Goal: Task Accomplishment & Management: Manage account settings

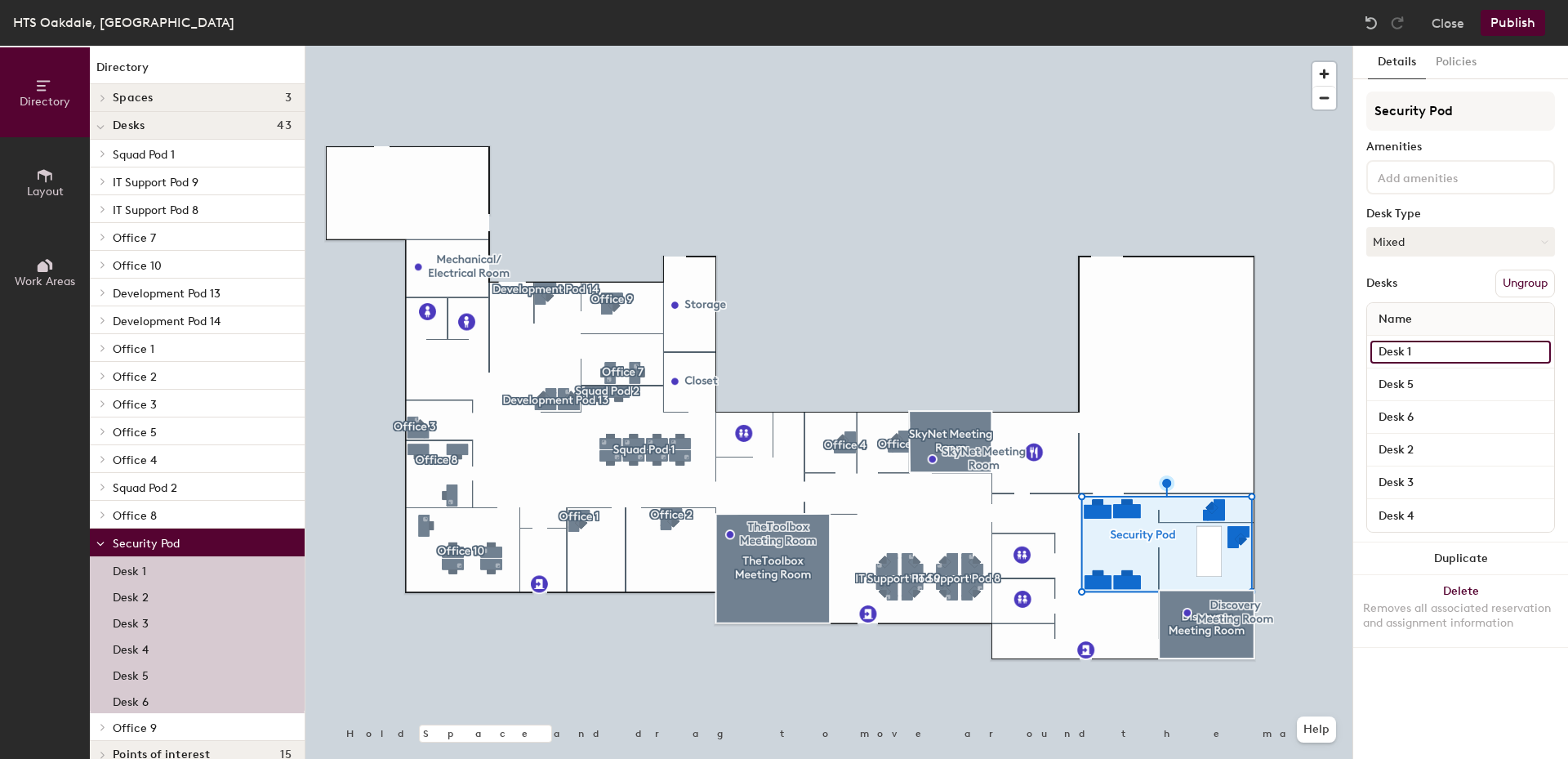
click at [1405, 351] on input "Desk 1" at bounding box center [1460, 352] width 180 height 23
click at [1457, 64] on button "Policies" at bounding box center [1456, 63] width 60 height 34
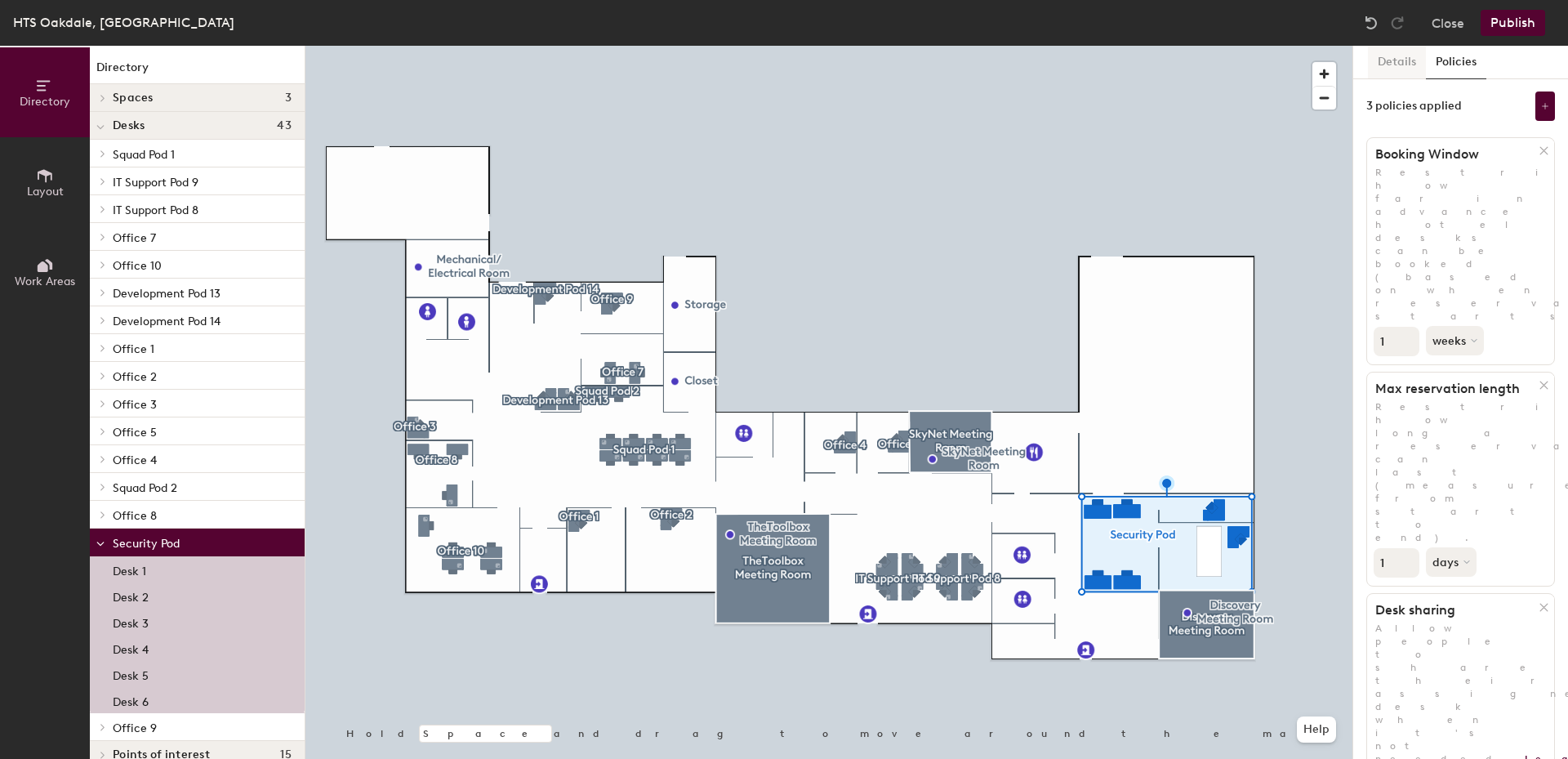
click at [1398, 61] on button "Details" at bounding box center [1397, 63] width 58 height 34
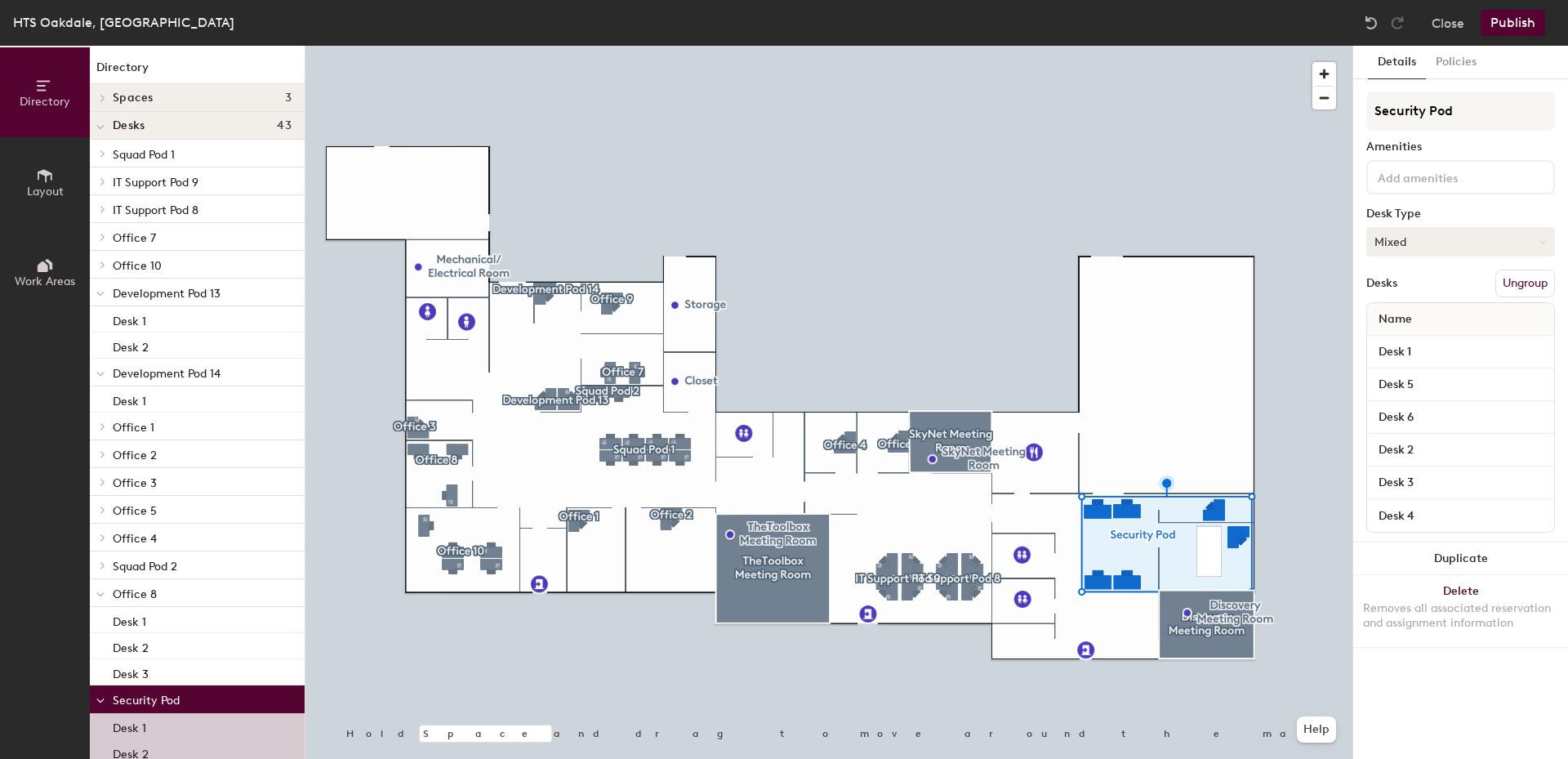
click at [1429, 237] on button "Mixed" at bounding box center [1460, 242] width 188 height 30
click at [1428, 290] on div "Assigned" at bounding box center [1449, 292] width 163 height 25
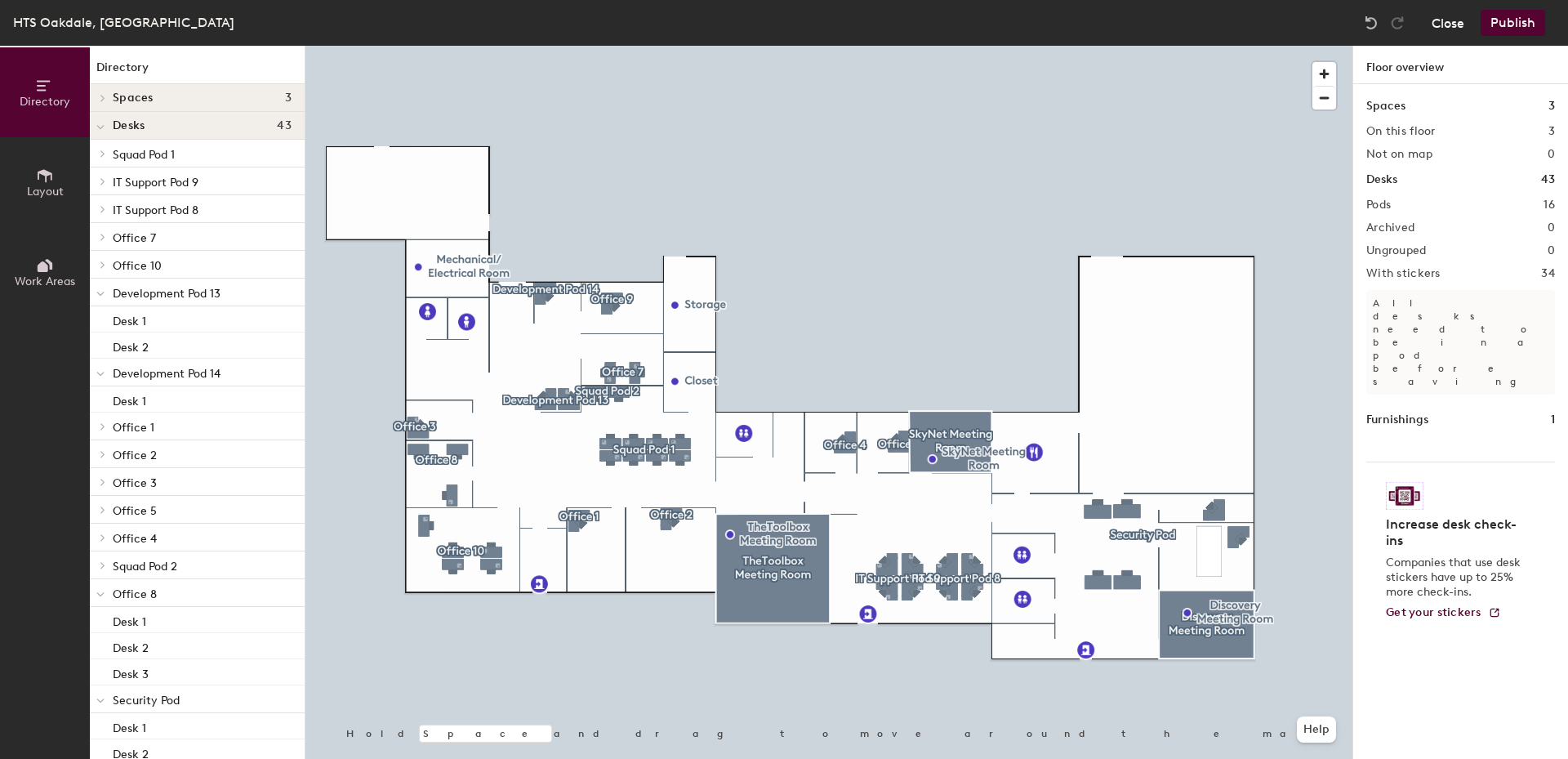
click at [1454, 24] on button "Close" at bounding box center [1449, 23] width 33 height 26
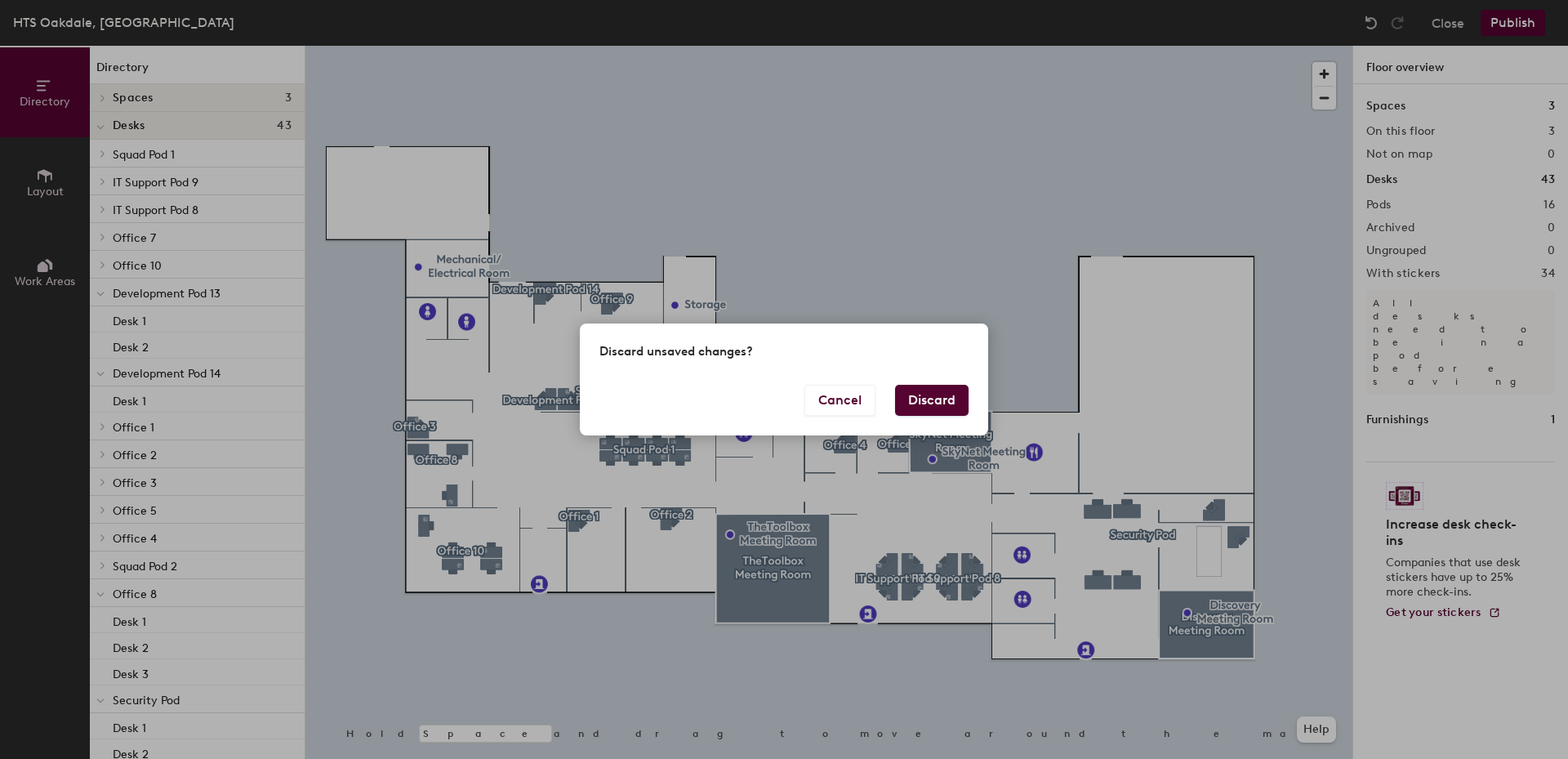
click at [932, 398] on button "Discard" at bounding box center [932, 400] width 73 height 31
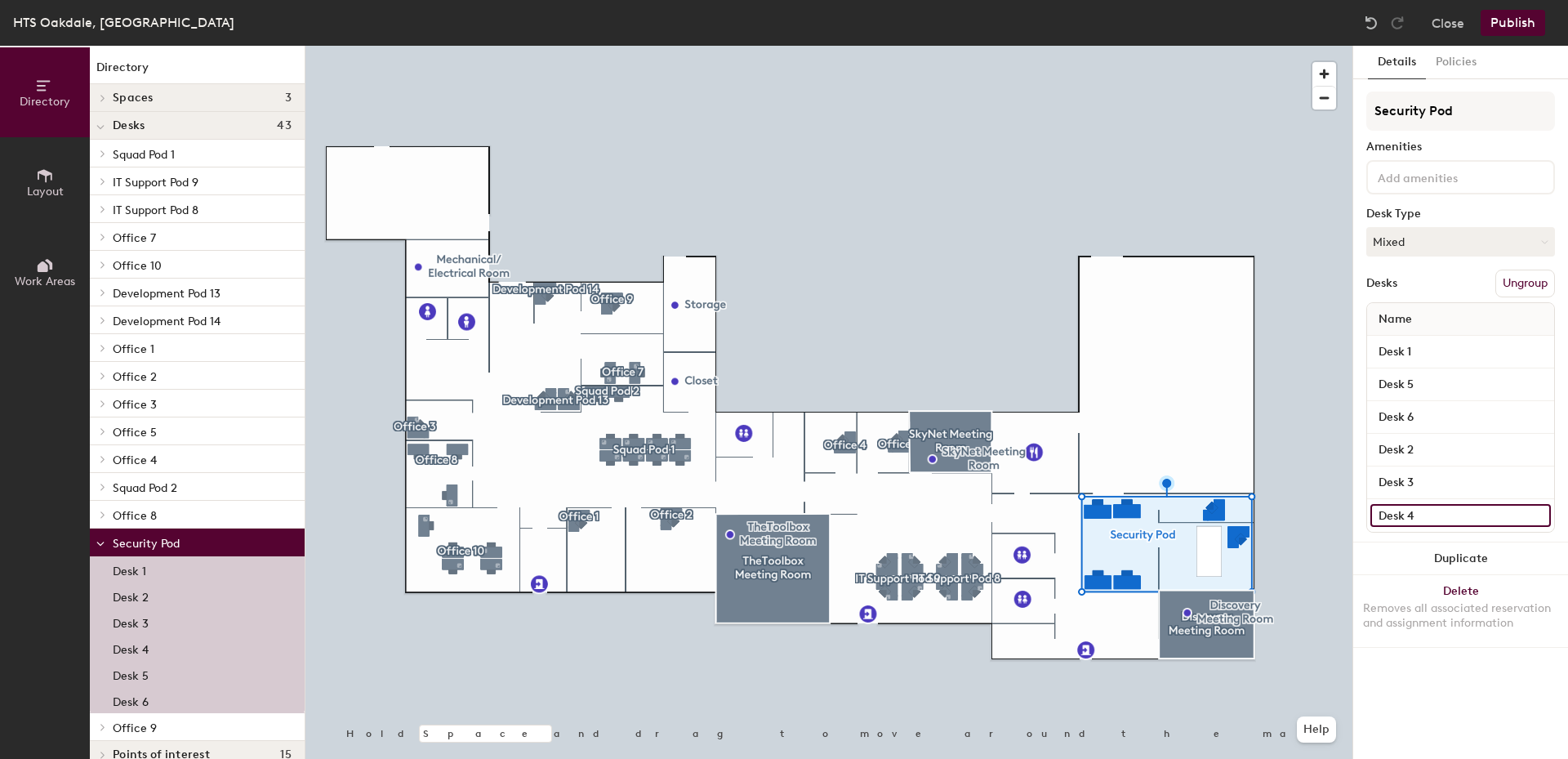
click at [1537, 513] on input "Desk 4" at bounding box center [1460, 515] width 180 height 23
click at [1390, 519] on input "Desk 4" at bounding box center [1460, 515] width 180 height 23
click at [1419, 726] on div "Details Policies Security Pod Amenities Desk Type Mixed Desks Ungroup Name Desk…" at bounding box center [1460, 403] width 215 height 713
click at [1449, 54] on button "Policies" at bounding box center [1456, 63] width 60 height 34
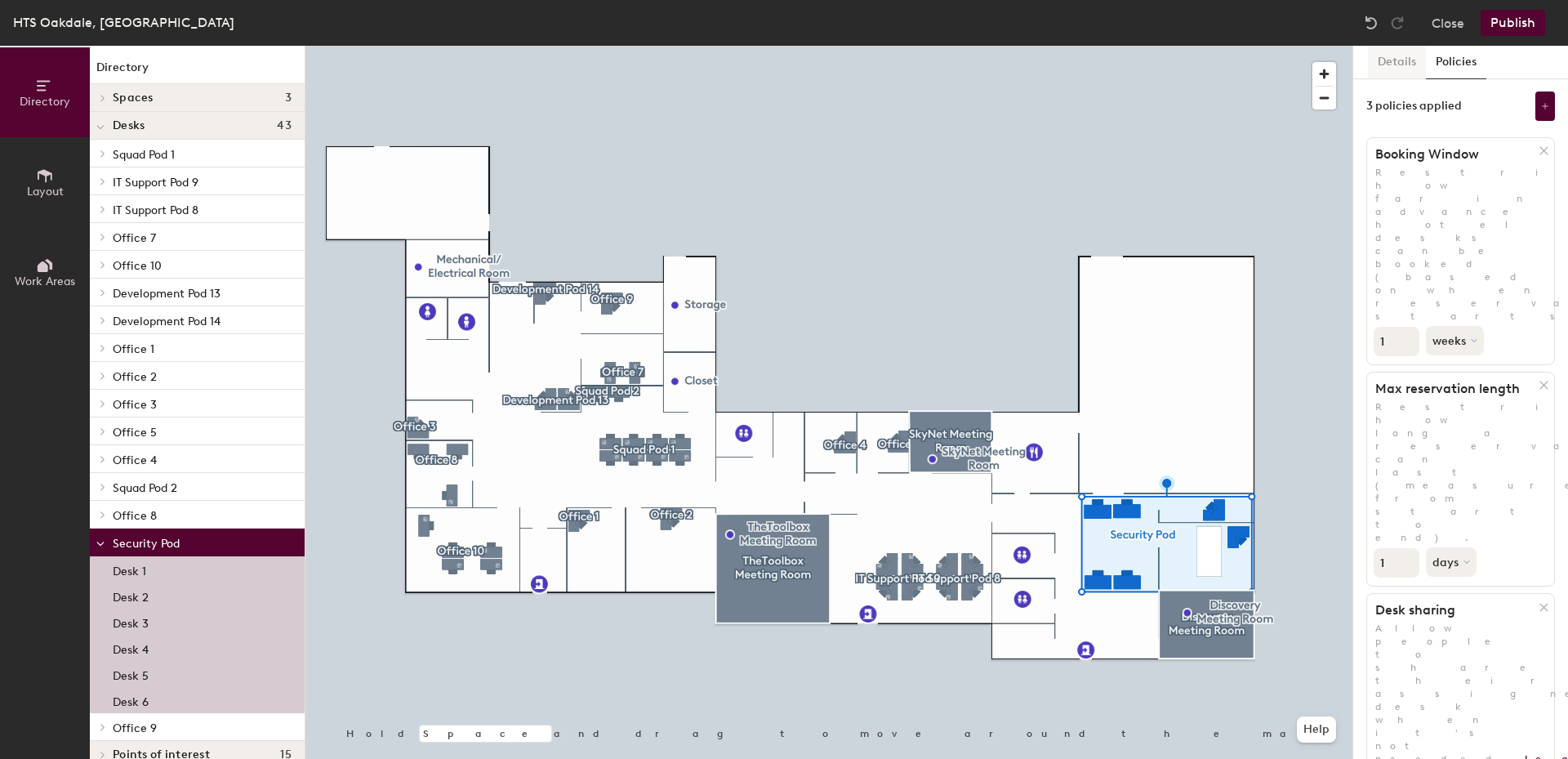
click at [1393, 68] on button "Details" at bounding box center [1397, 63] width 58 height 34
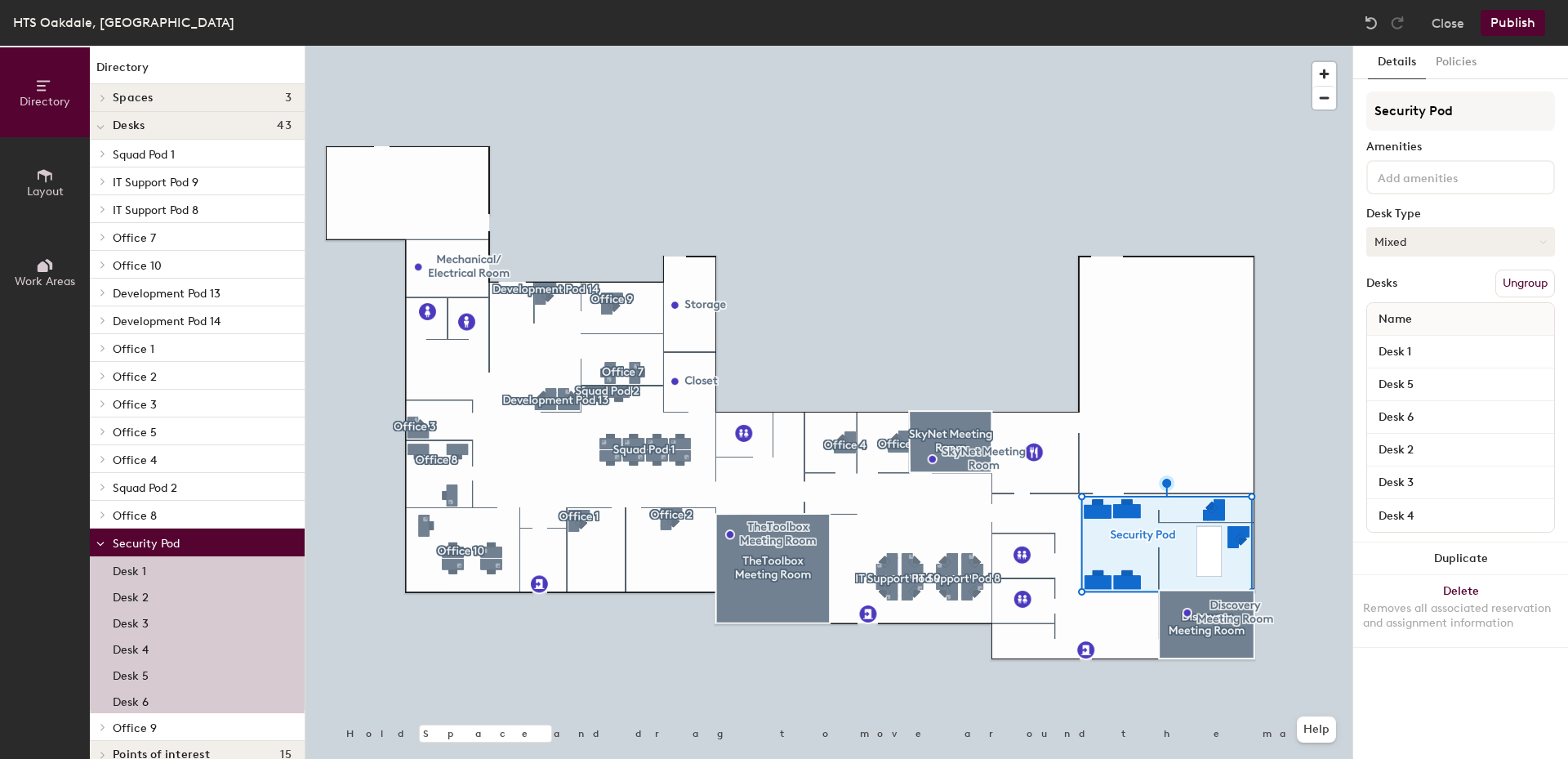
click at [1465, 247] on button "Mixed" at bounding box center [1460, 242] width 188 height 30
click at [1419, 296] on div "Assigned" at bounding box center [1449, 292] width 163 height 25
click at [1519, 16] on button "Publish" at bounding box center [1513, 23] width 64 height 26
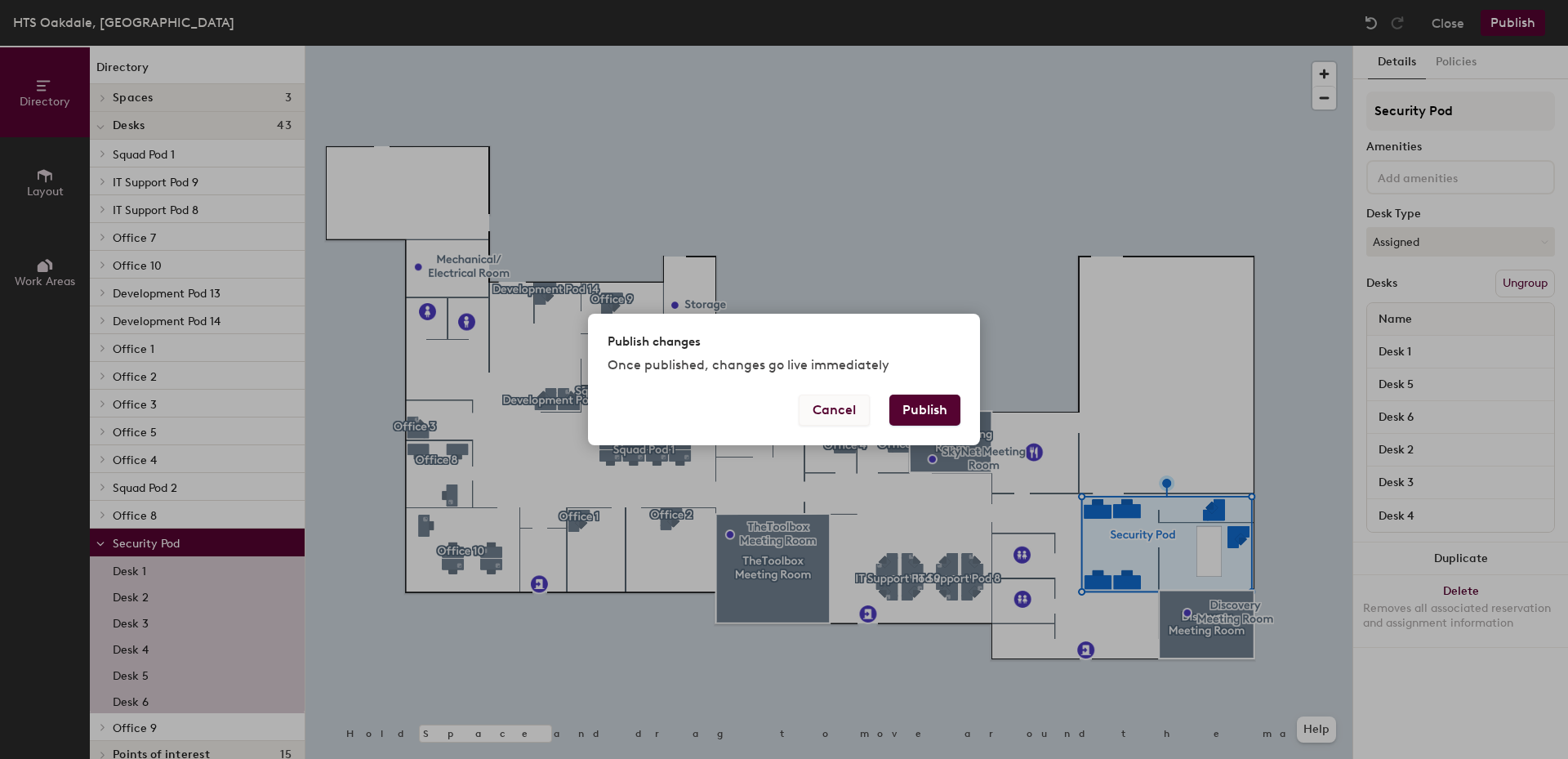
click at [832, 408] on button "Cancel" at bounding box center [835, 410] width 71 height 31
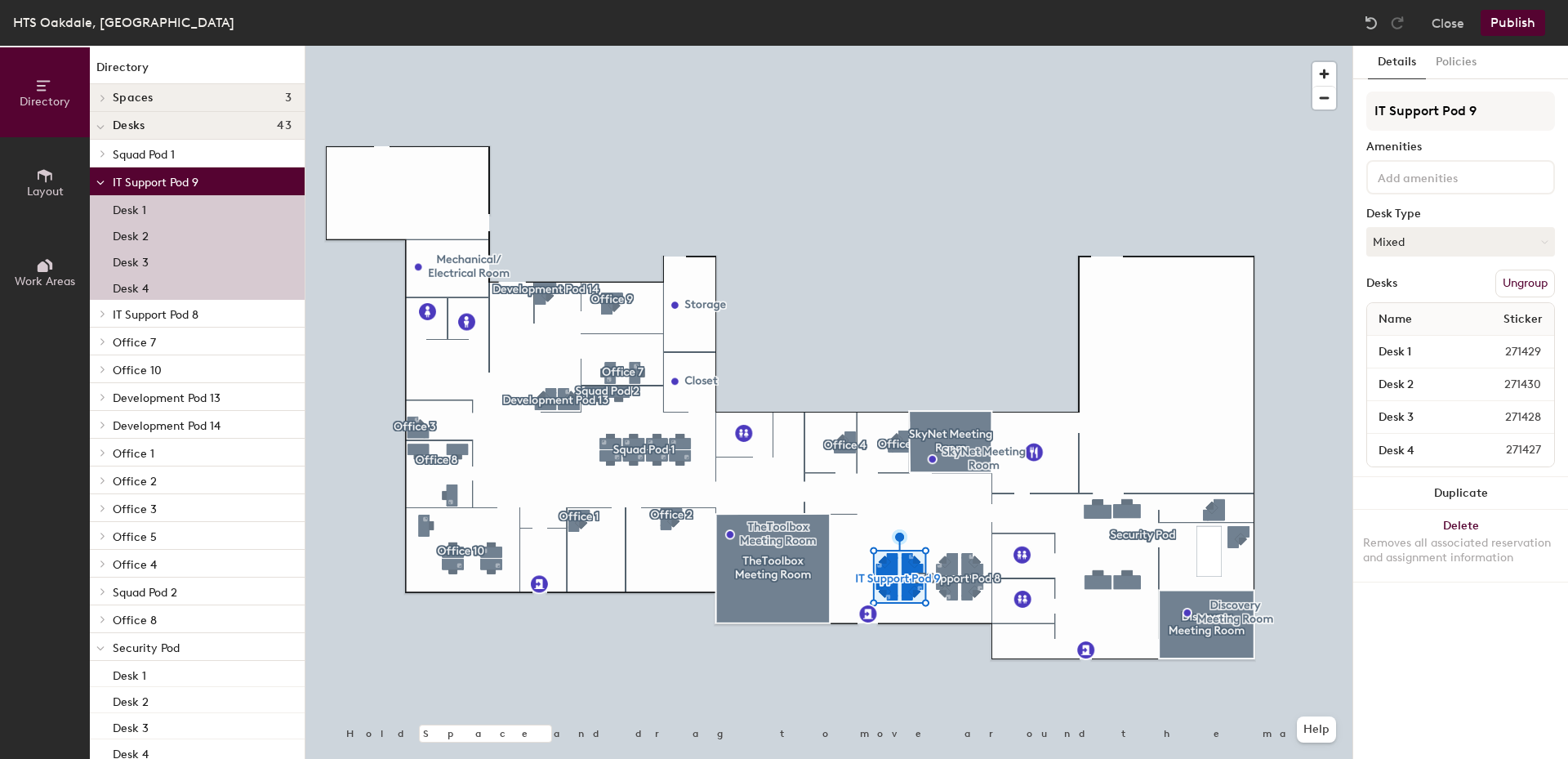
click at [142, 286] on p "Desk 4" at bounding box center [131, 286] width 36 height 19
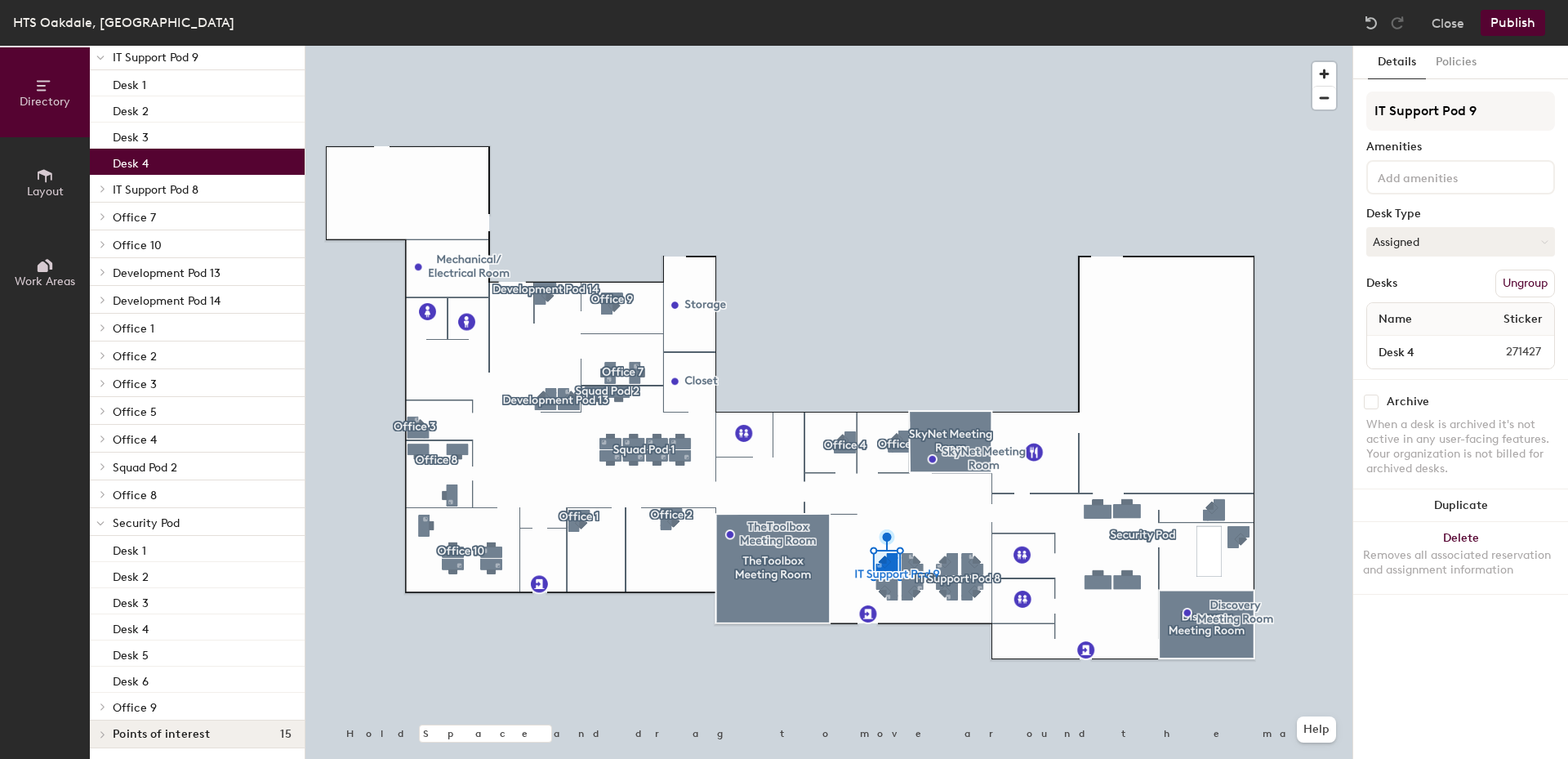
scroll to position [128, 0]
click at [147, 632] on p "Desk 4" at bounding box center [131, 624] width 36 height 19
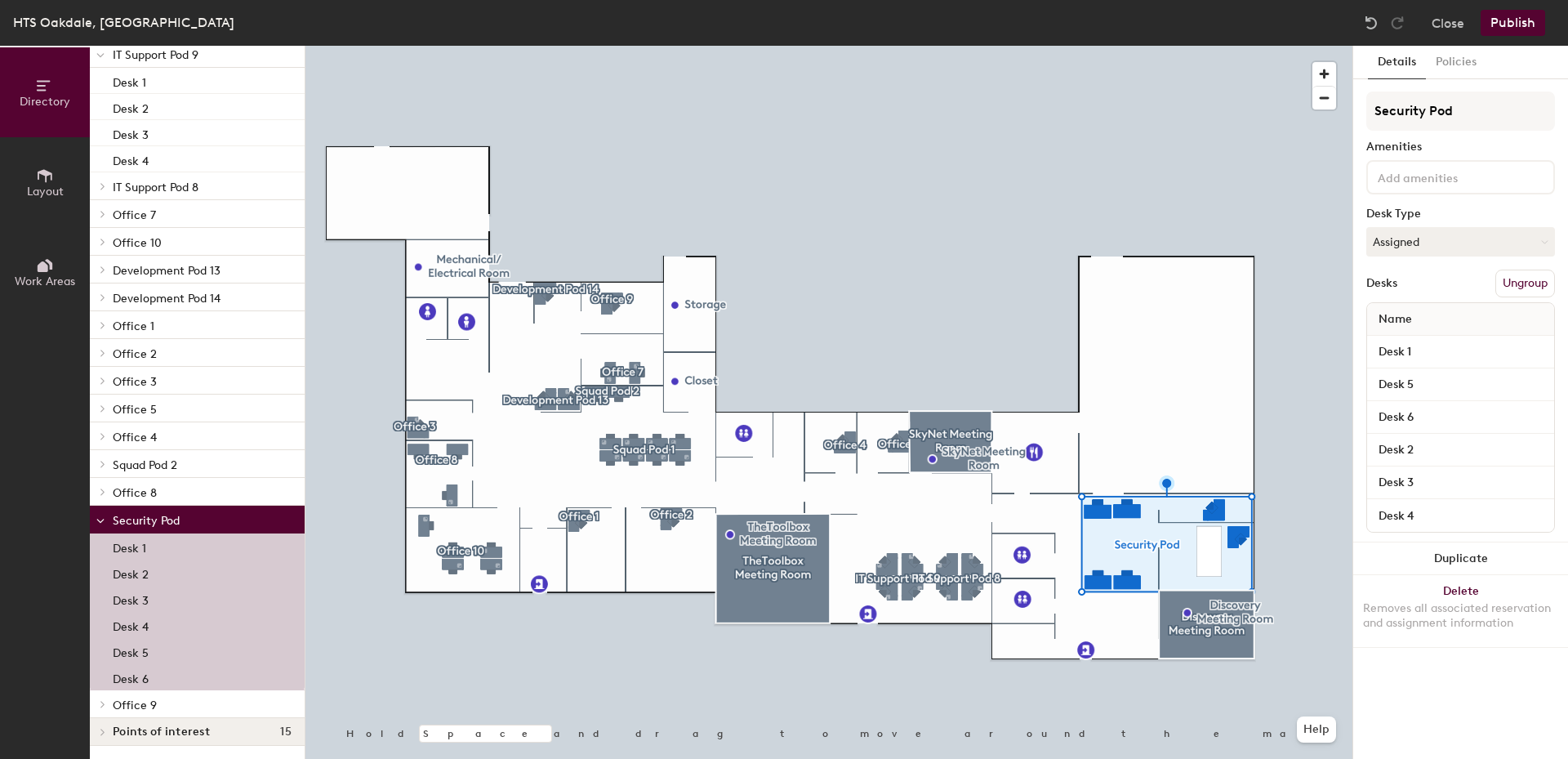
click at [133, 547] on p "Desk 1" at bounding box center [129, 546] width 34 height 19
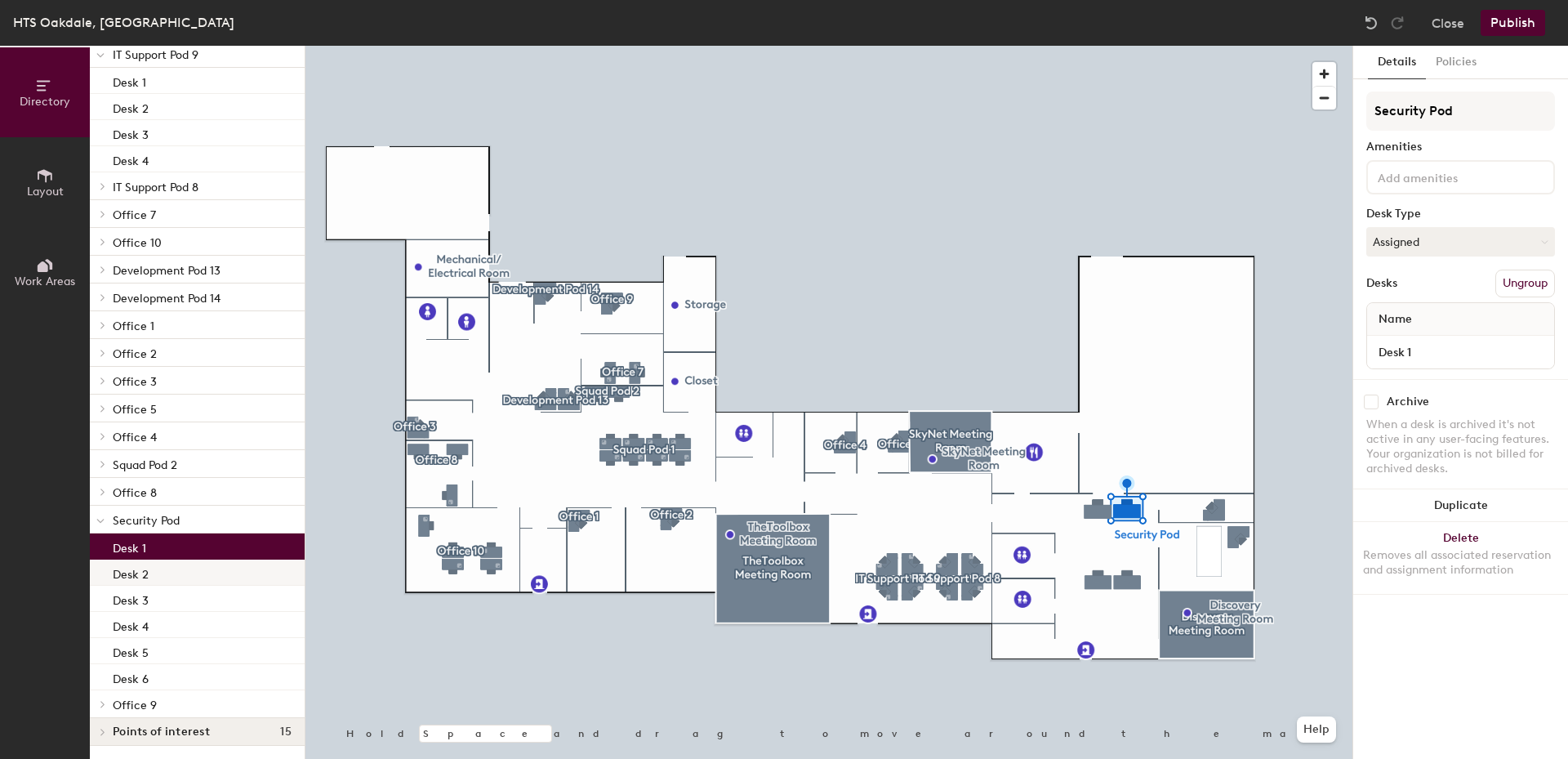
click at [128, 572] on p "Desk 2" at bounding box center [131, 572] width 36 height 19
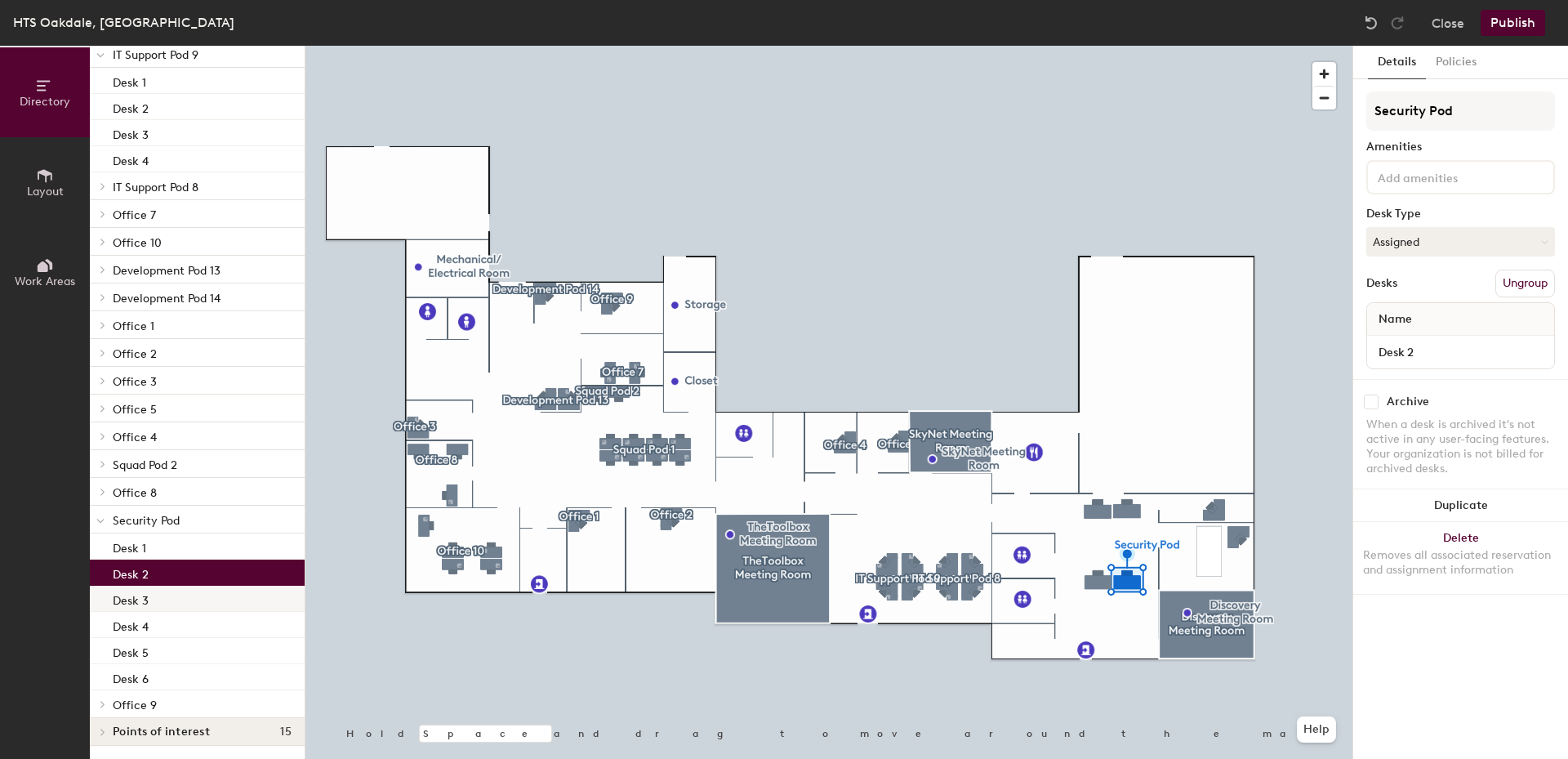
click at [128, 603] on p "Desk 3" at bounding box center [131, 598] width 36 height 19
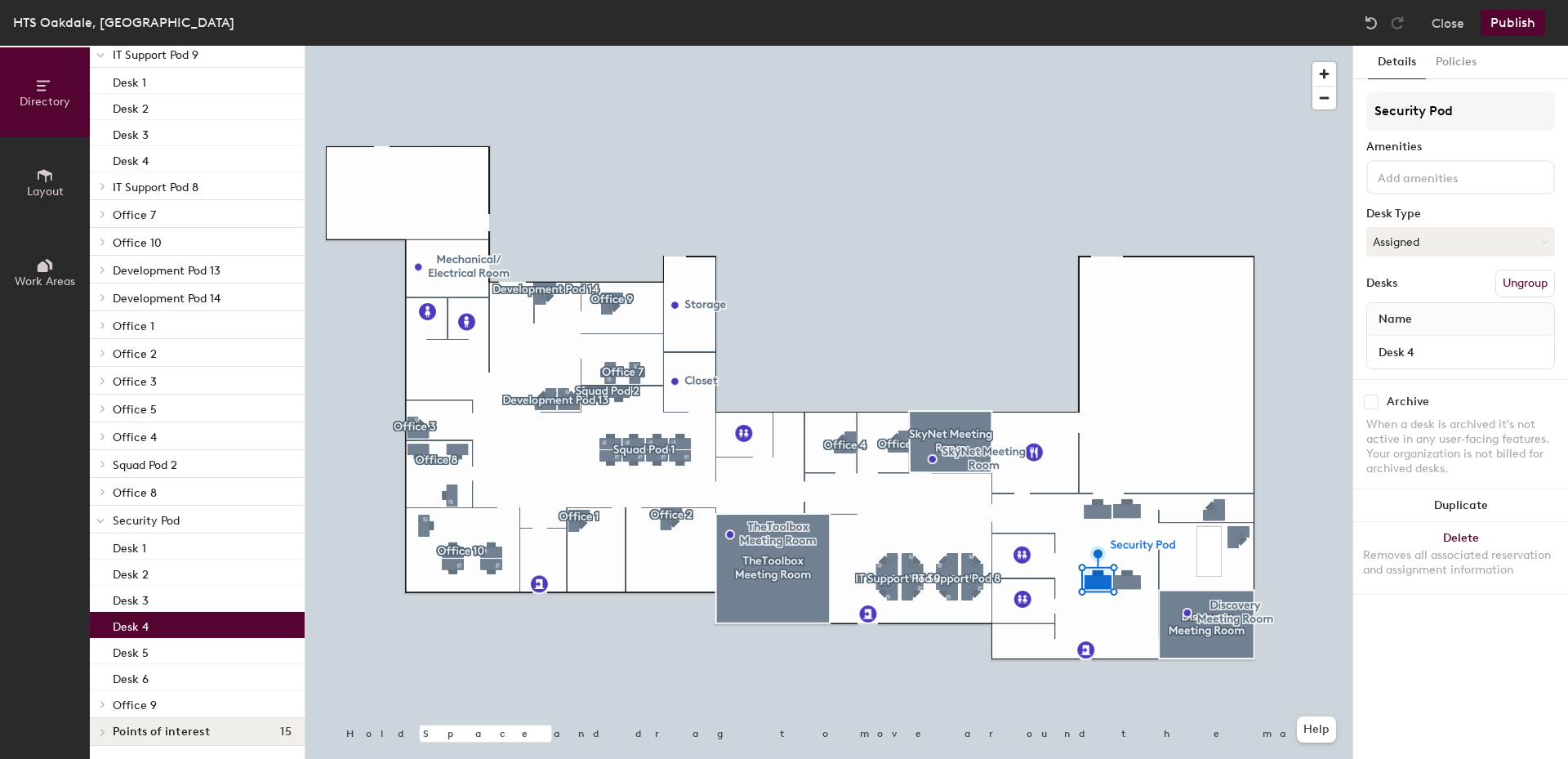
click at [128, 623] on p "Desk 4" at bounding box center [131, 624] width 36 height 19
click at [128, 644] on p "Desk 5" at bounding box center [131, 650] width 36 height 19
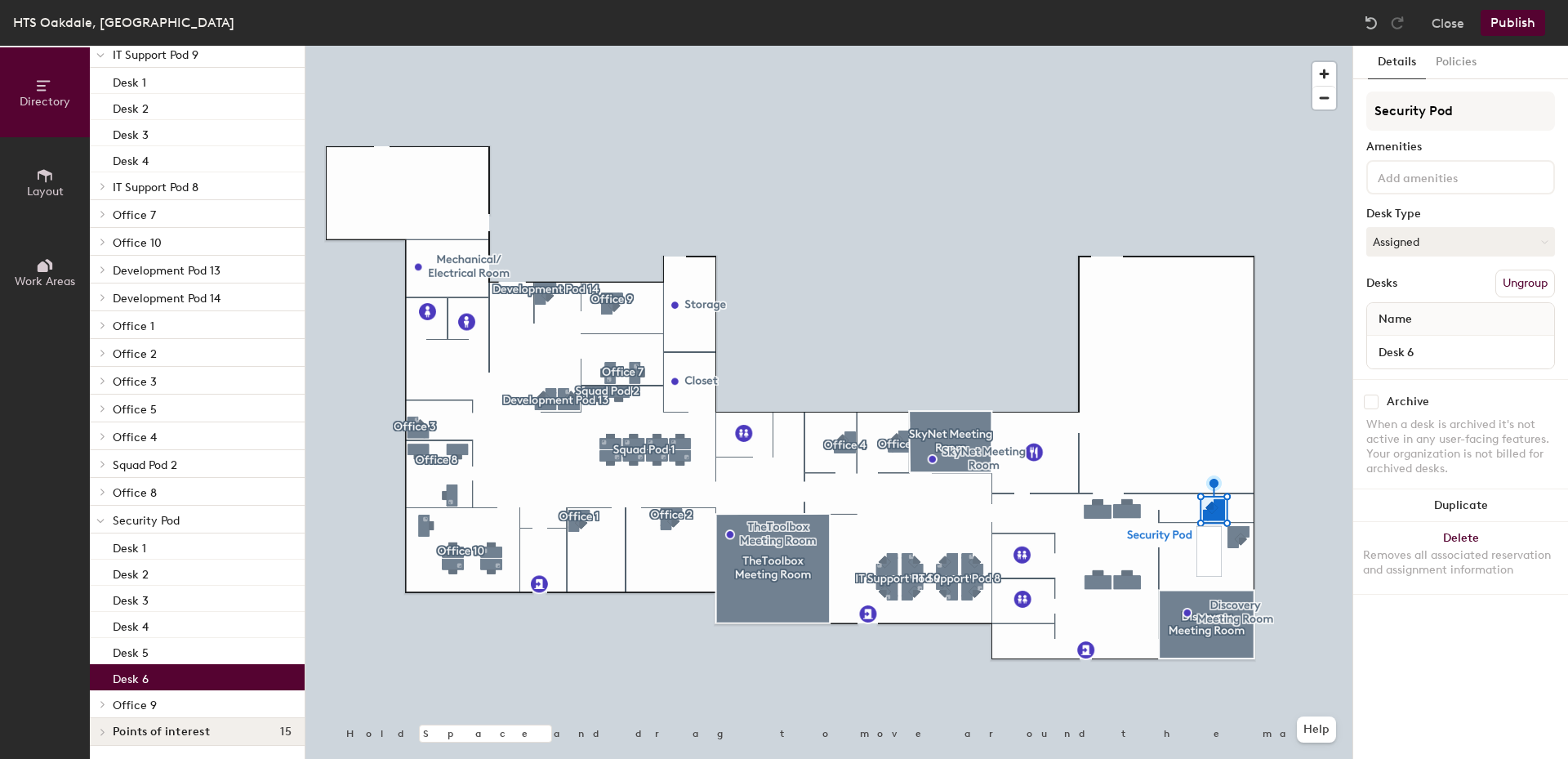
click at [128, 678] on p "Desk 6" at bounding box center [131, 677] width 36 height 19
click at [1459, 20] on button "Close" at bounding box center [1449, 23] width 33 height 26
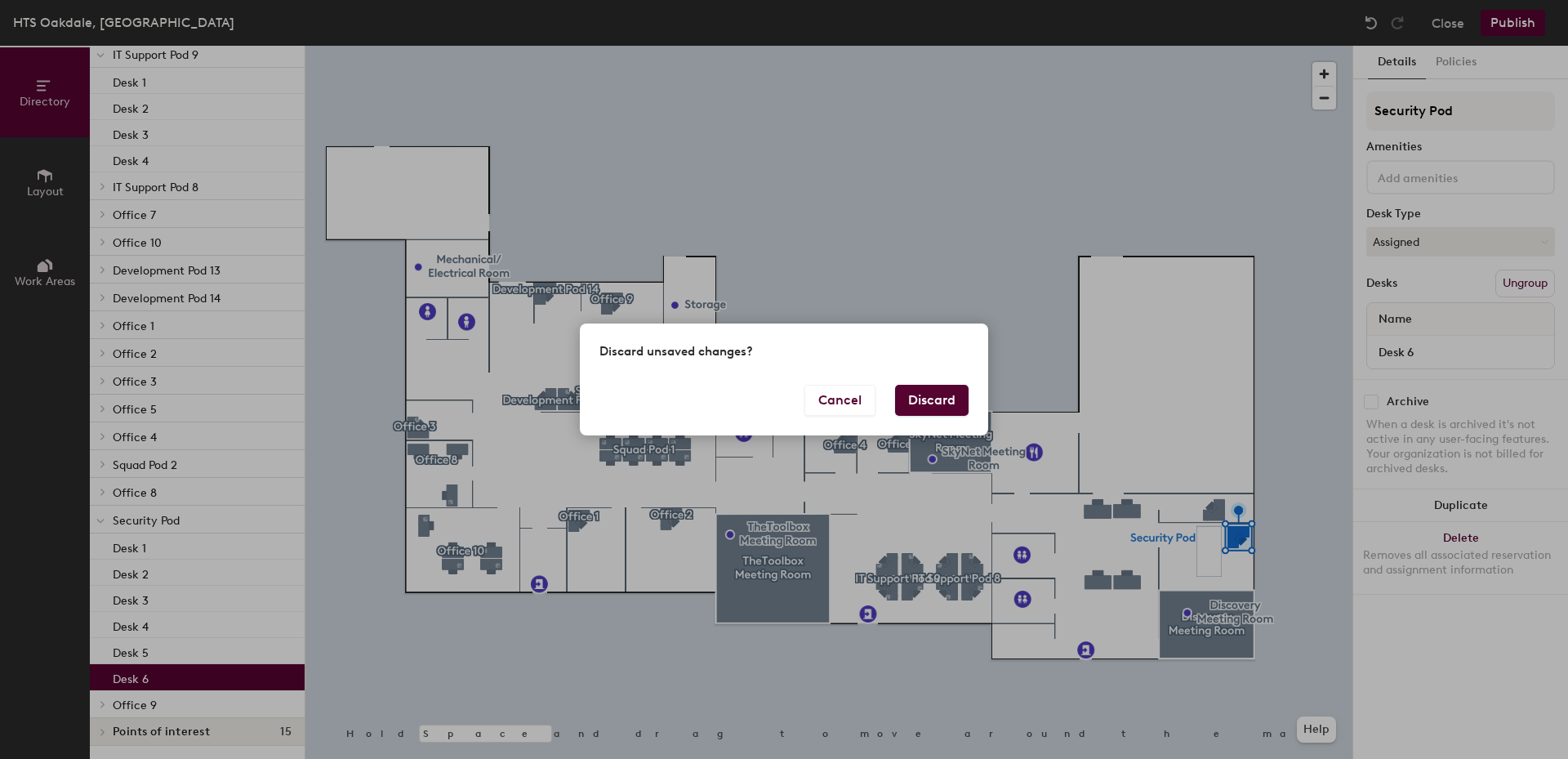
click at [935, 404] on button "Discard" at bounding box center [932, 400] width 73 height 31
